Goal: Task Accomplishment & Management: Complete application form

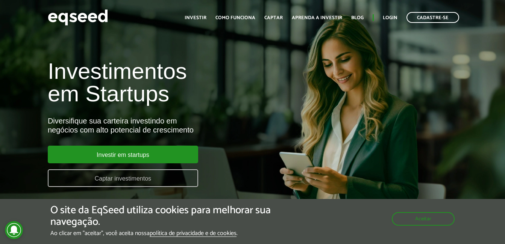
click at [134, 179] on link "Captar investimentos" at bounding box center [123, 178] width 150 height 18
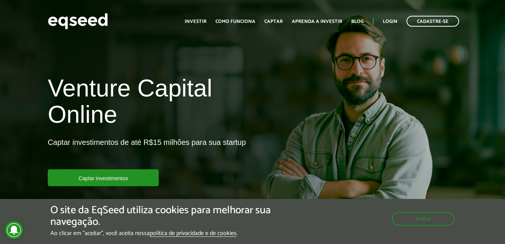
click at [134, 179] on link "Captar investimentos" at bounding box center [103, 177] width 111 height 17
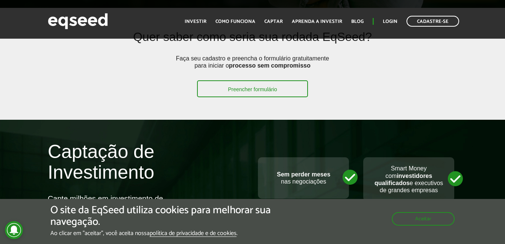
scroll to position [200, 0]
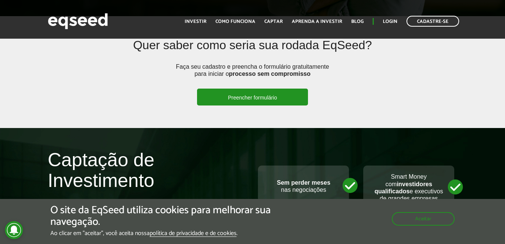
click at [244, 100] on link "Preencher formulário" at bounding box center [252, 97] width 111 height 17
